Goal: Task Accomplishment & Management: Complete application form

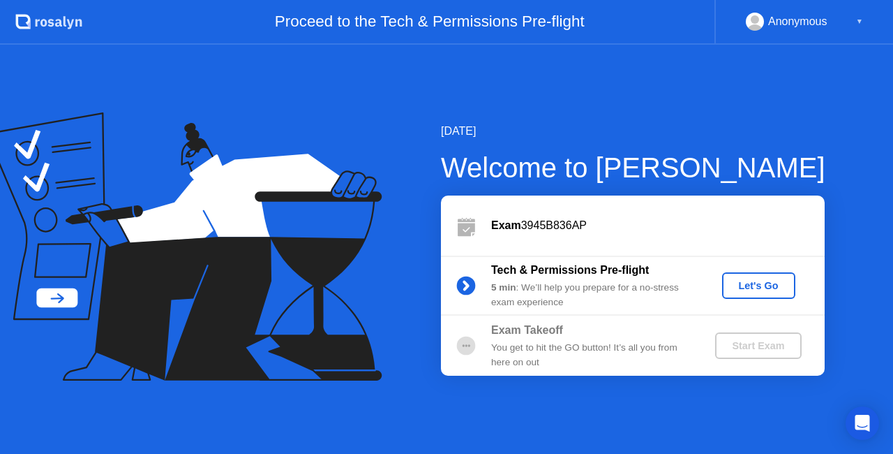
click at [638, 124] on div "[DATE]" at bounding box center [633, 131] width 384 height 17
click at [621, 275] on b "Tech & Permissions Pre-flight" at bounding box center [570, 270] width 158 height 12
click at [466, 281] on circle at bounding box center [466, 285] width 19 height 19
click at [524, 278] on div "Tech & Permissions Pre-flight" at bounding box center [591, 270] width 201 height 17
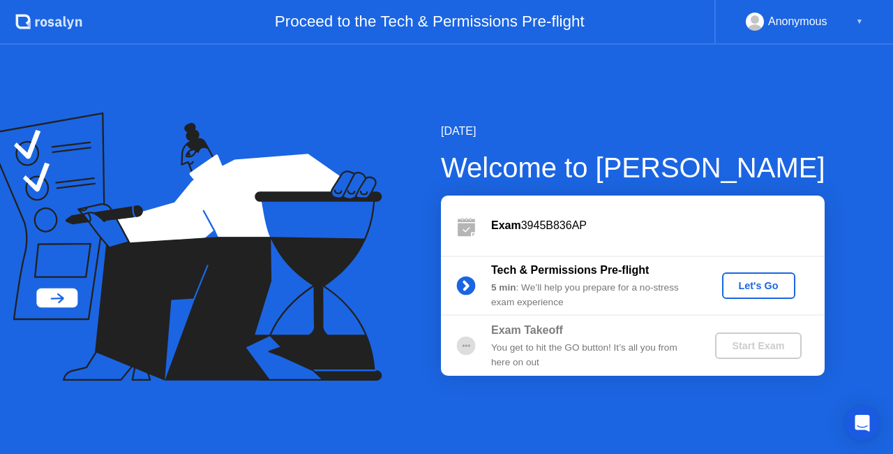
click at [524, 278] on div "Tech & Permissions Pre-flight" at bounding box center [591, 270] width 201 height 17
click at [597, 277] on div "Tech & Permissions Pre-flight" at bounding box center [591, 270] width 201 height 17
click at [758, 287] on div "Let's Go" at bounding box center [759, 285] width 62 height 11
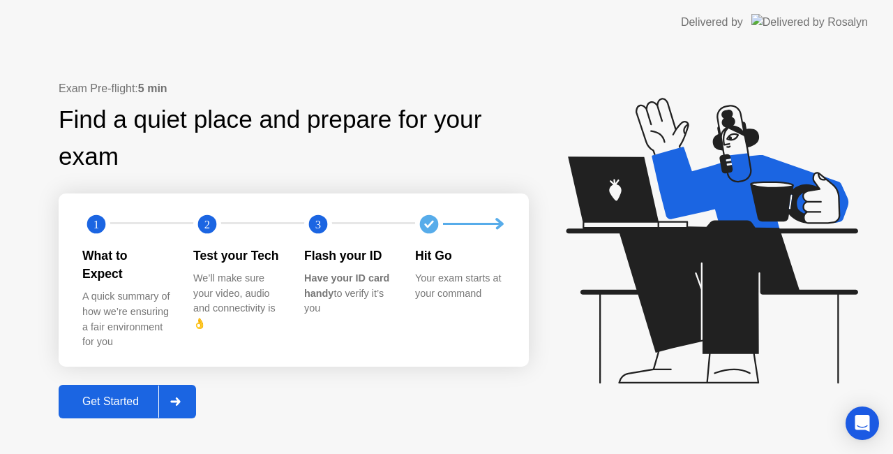
click at [131, 396] on div "Get Started" at bounding box center [111, 401] width 96 height 13
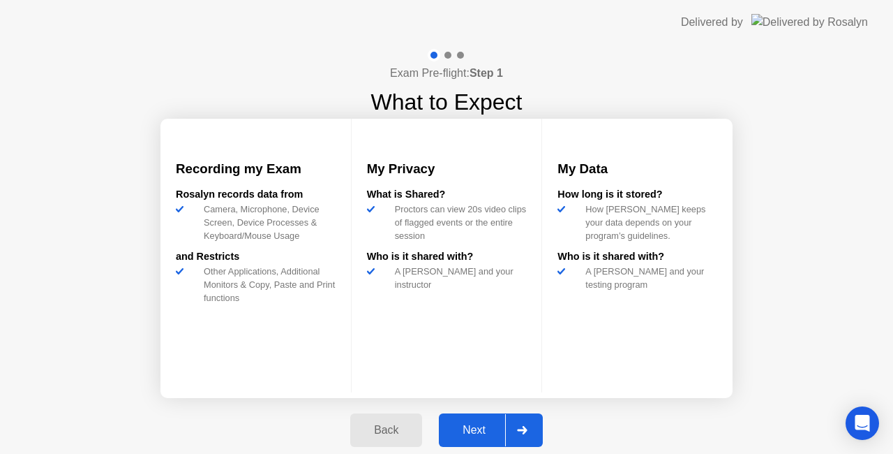
click at [489, 427] on div "Next" at bounding box center [474, 430] width 62 height 13
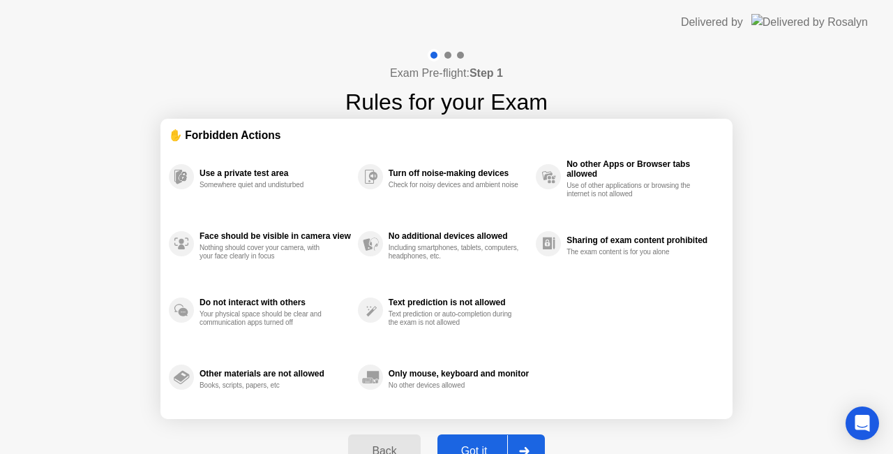
click at [483, 447] on div "Got it" at bounding box center [475, 451] width 66 height 13
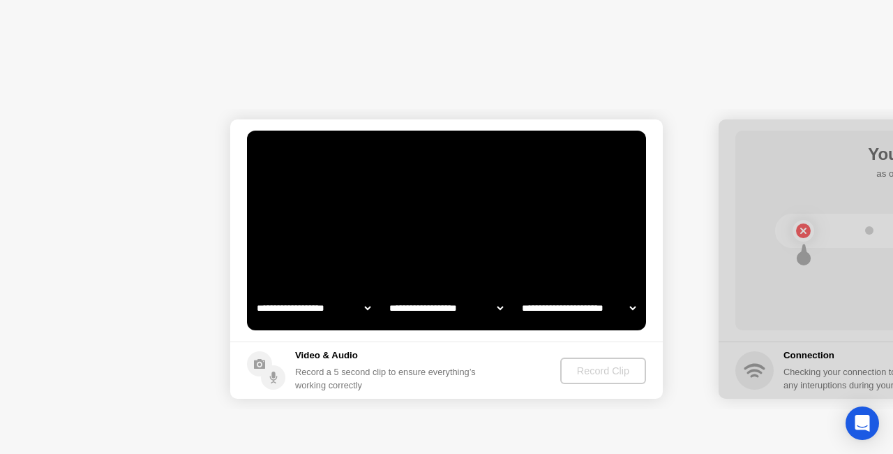
select select "**********"
select select "*******"
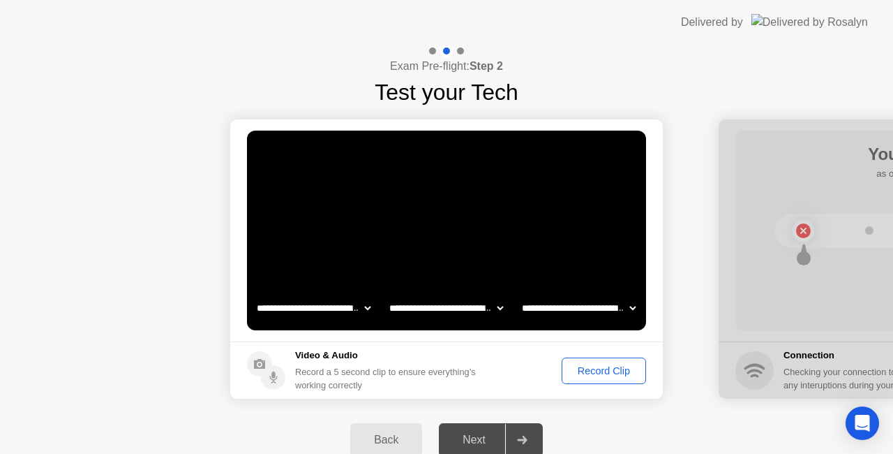
click at [599, 367] on div "Record Clip" at bounding box center [604, 370] width 75 height 11
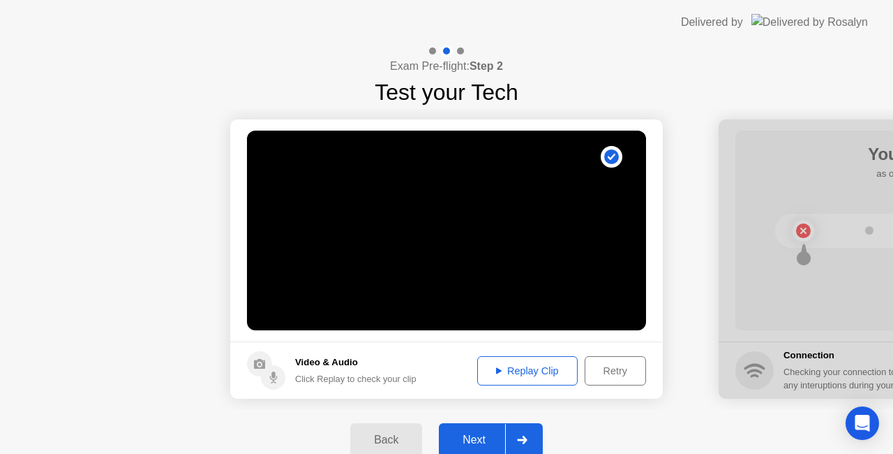
click at [490, 433] on div "Next" at bounding box center [474, 439] width 62 height 13
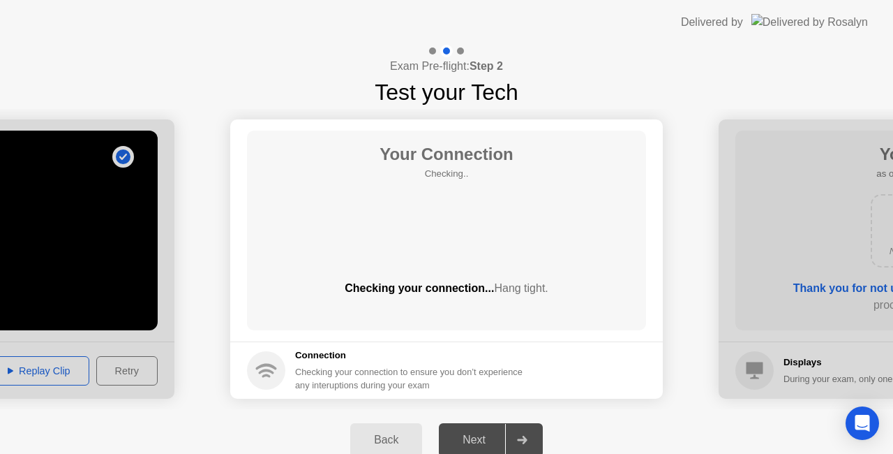
click at [573, 378] on footer "Connection Checking your connection to ensure you don’t experience any interupt…" at bounding box center [446, 369] width 433 height 57
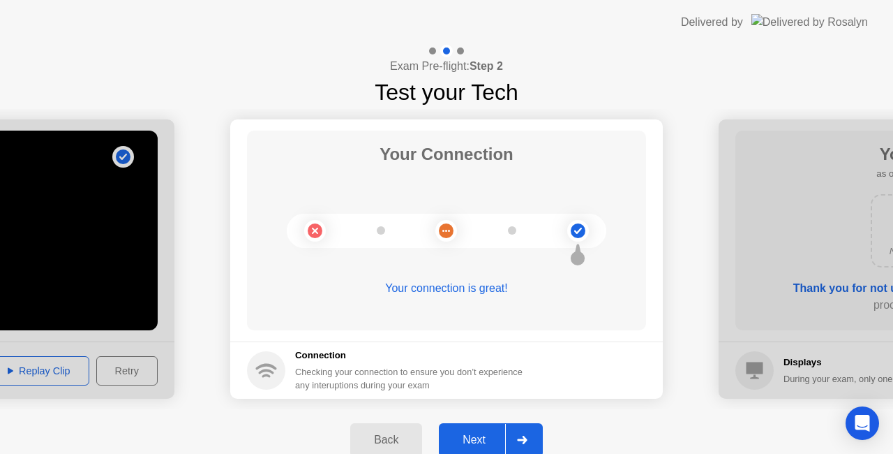
click at [488, 437] on div "Next" at bounding box center [474, 439] width 62 height 13
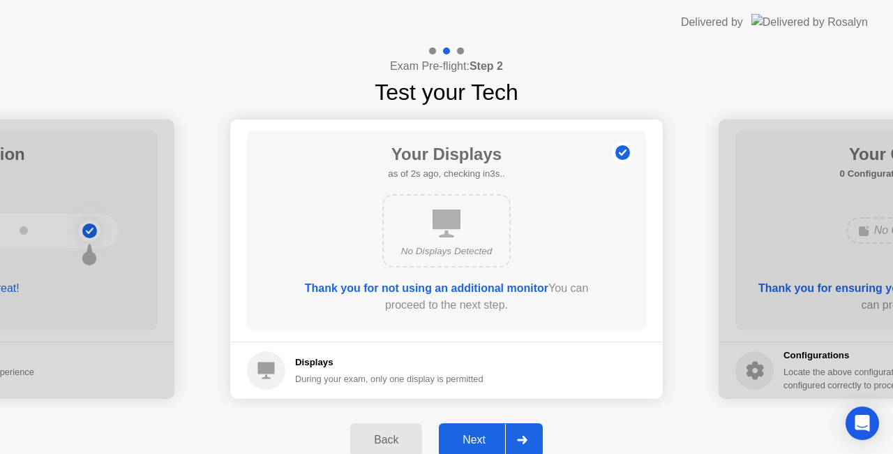
click at [488, 437] on div "Next" at bounding box center [474, 439] width 62 height 13
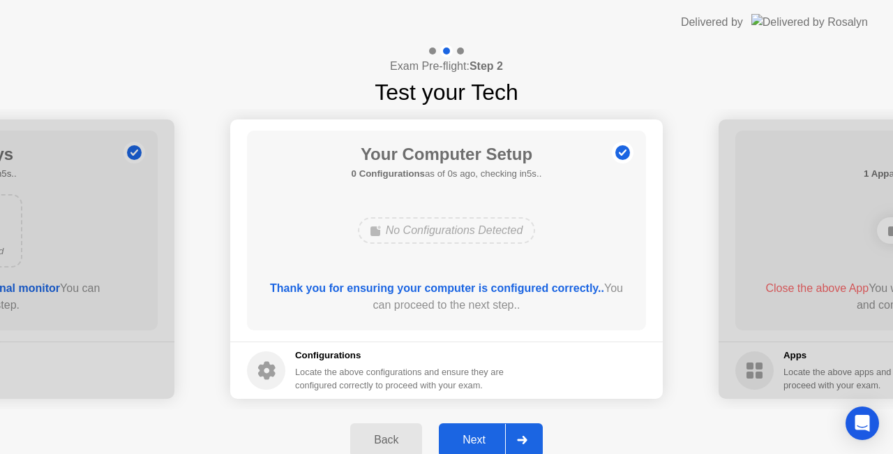
click at [488, 437] on div "Next" at bounding box center [474, 439] width 62 height 13
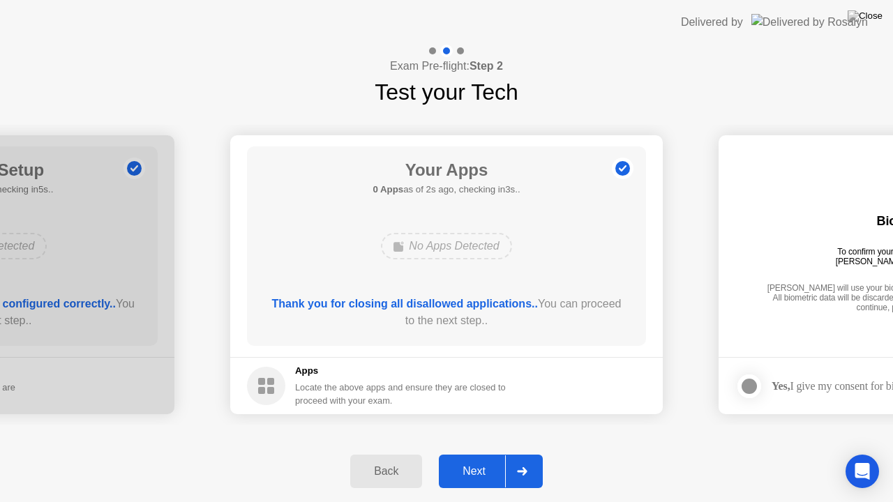
click at [475, 453] on div "Next" at bounding box center [474, 471] width 62 height 13
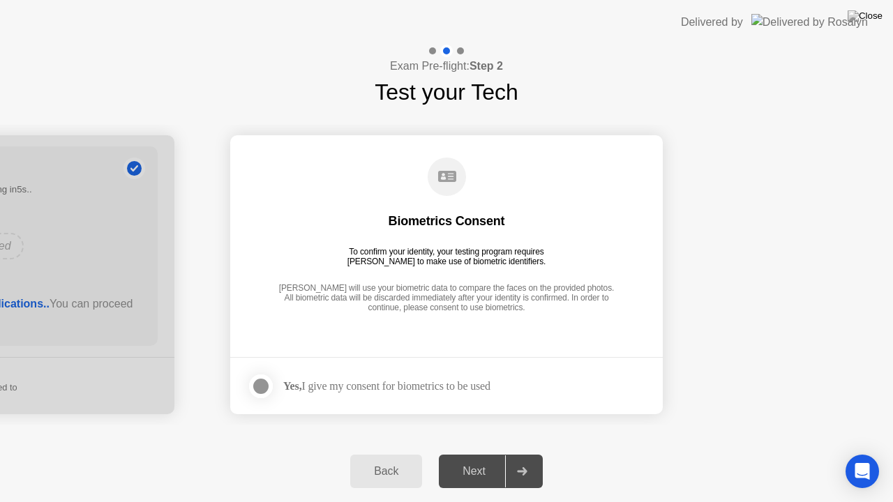
click at [258, 386] on div at bounding box center [261, 386] width 17 height 17
click at [480, 453] on div "Next" at bounding box center [474, 471] width 62 height 13
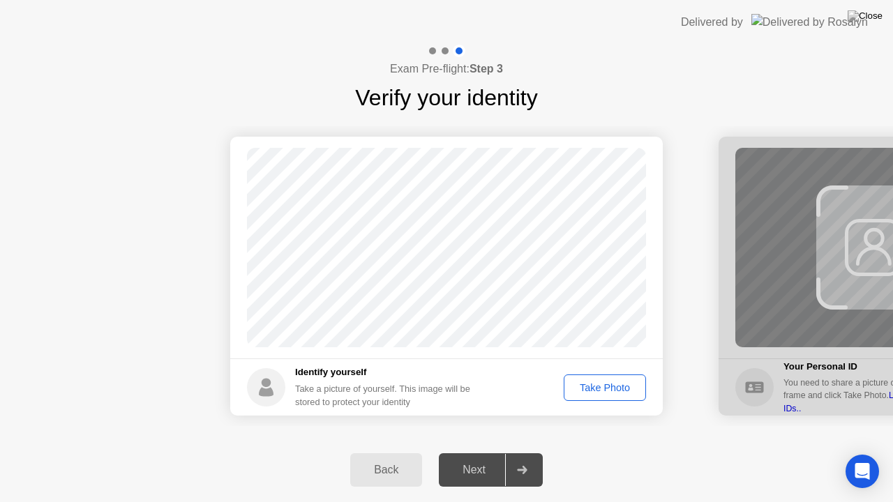
click at [606, 387] on div "Take Photo" at bounding box center [605, 387] width 73 height 11
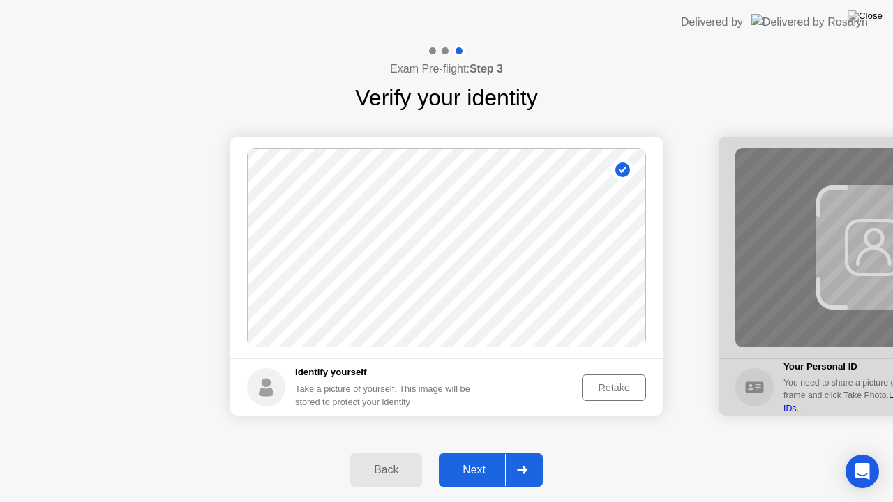
click at [495, 453] on div "Next" at bounding box center [474, 470] width 62 height 13
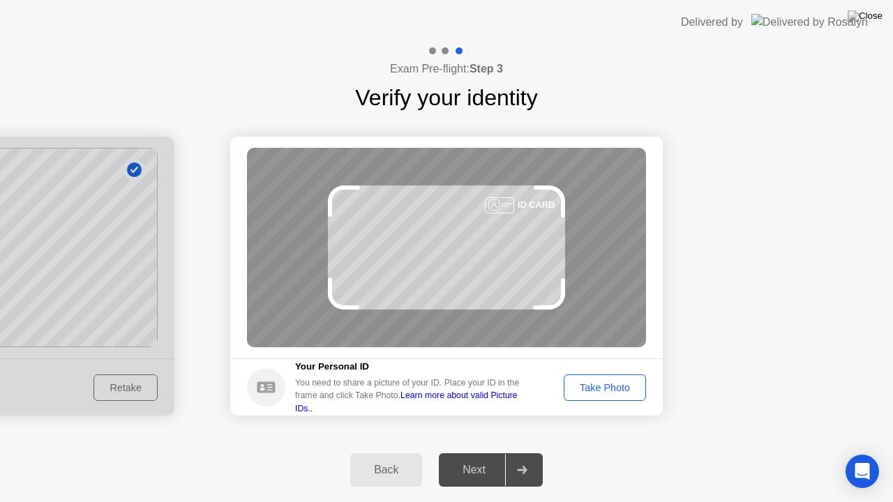
click at [590, 387] on div "Take Photo" at bounding box center [605, 387] width 73 height 11
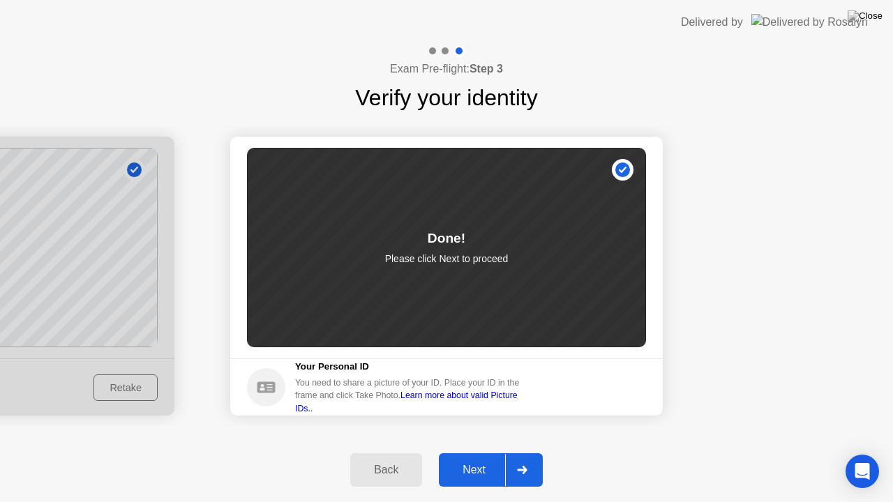
click at [480, 453] on div "Next" at bounding box center [474, 470] width 62 height 13
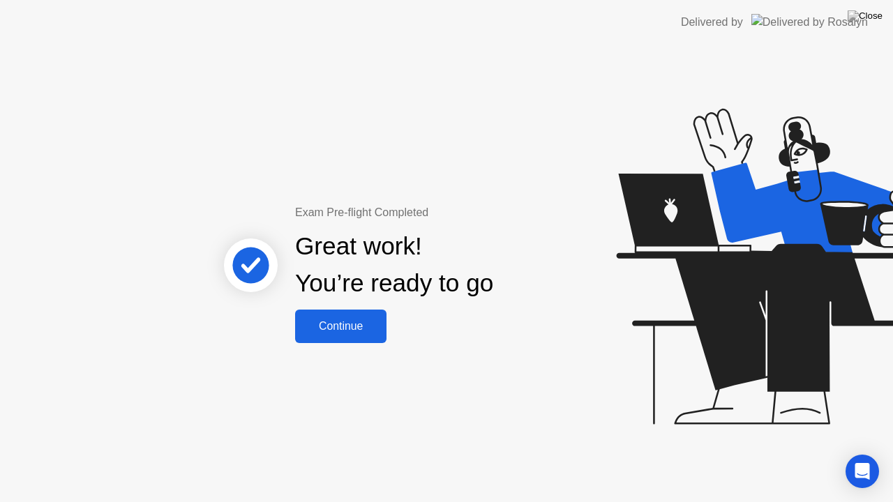
click at [357, 325] on div "Continue" at bounding box center [340, 326] width 83 height 13
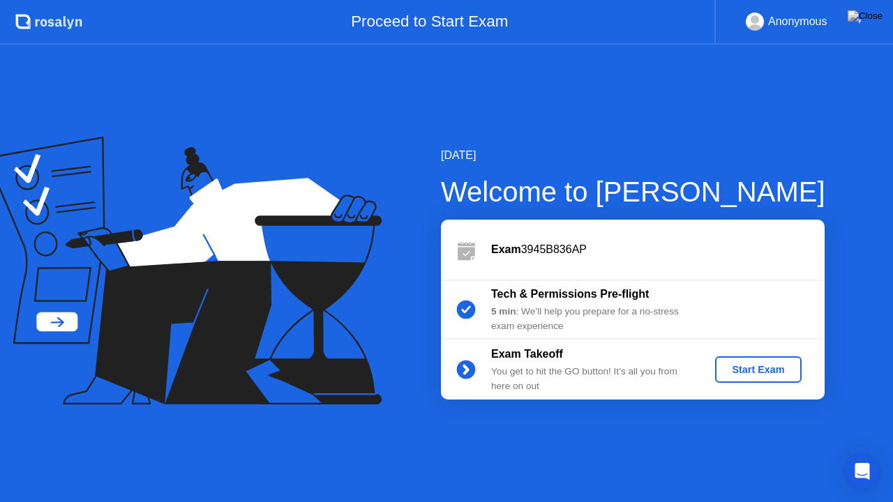
click at [753, 367] on div "Start Exam" at bounding box center [758, 369] width 75 height 11
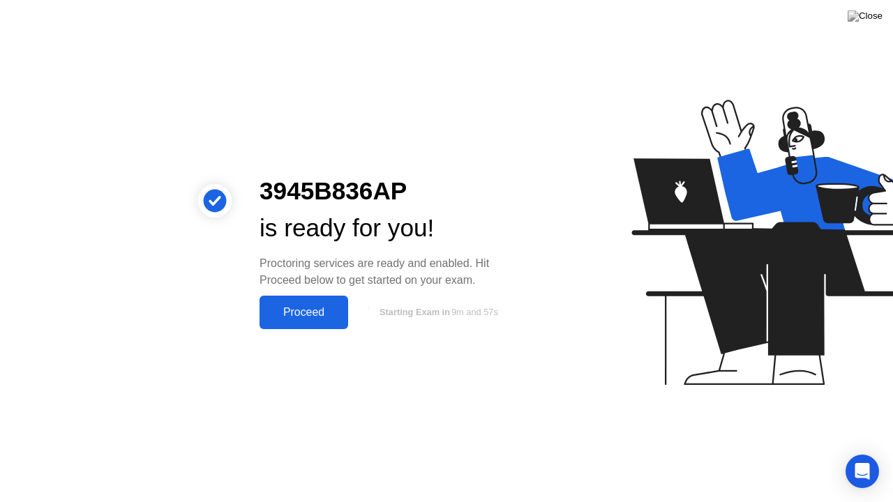
click at [311, 308] on div "Proceed" at bounding box center [304, 312] width 80 height 13
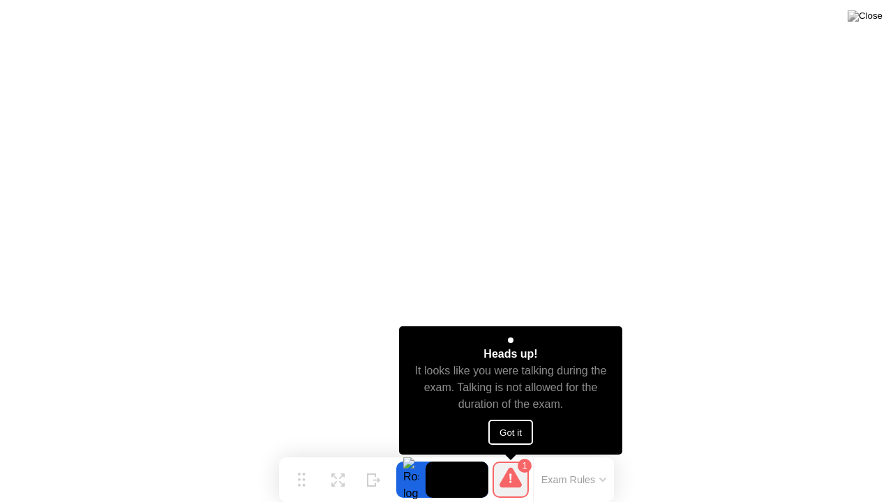
drag, startPoint x: 427, startPoint y: 348, endPoint x: 553, endPoint y: 350, distance: 126.3
click at [553, 350] on div "Heads up! It looks like you were talking during the exam. Talking is not allowe…" at bounding box center [511, 391] width 224 height 128
click at [521, 431] on button "Got it" at bounding box center [510, 432] width 45 height 25
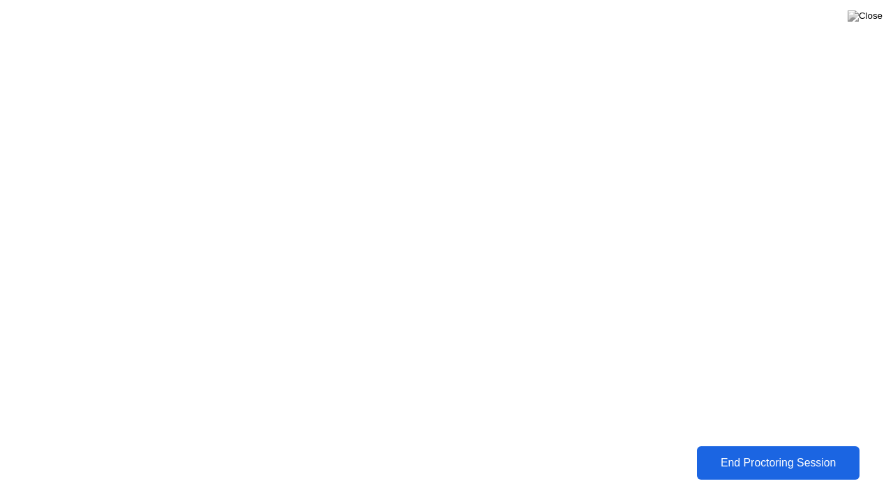
click at [747, 453] on div "End Proctoring Session" at bounding box center [778, 463] width 155 height 13
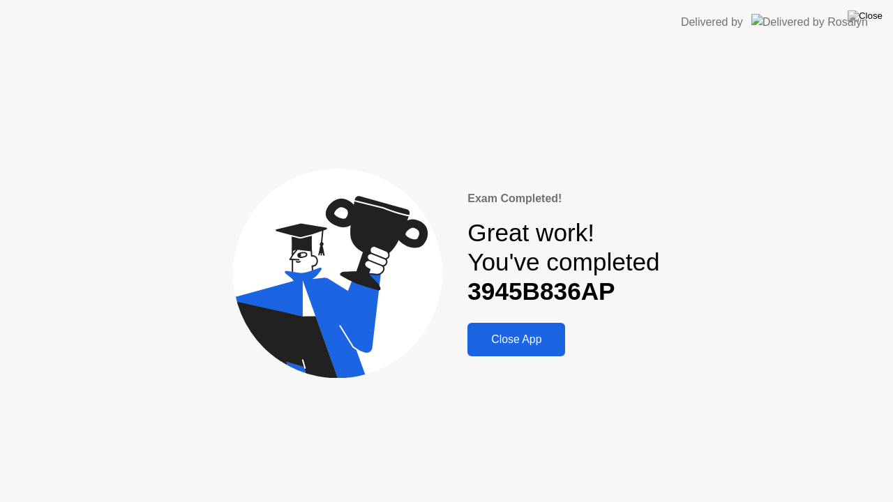
click at [523, 341] on div "Close App" at bounding box center [516, 340] width 89 height 13
